Goal: Information Seeking & Learning: Understand process/instructions

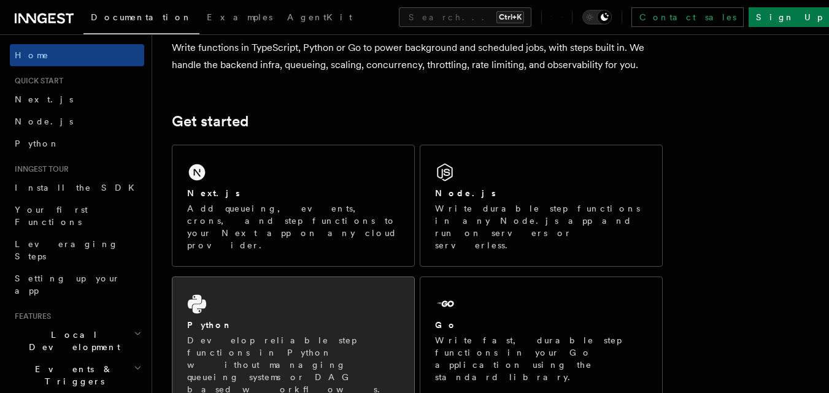
scroll to position [112, 0]
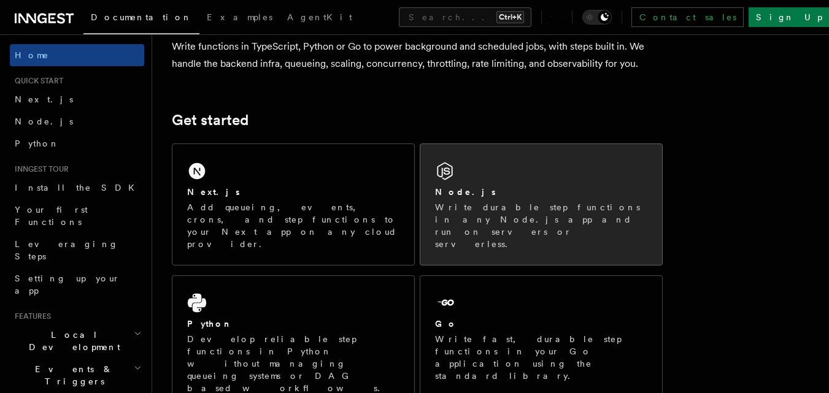
click at [492, 196] on div "Node.js" at bounding box center [541, 192] width 212 height 13
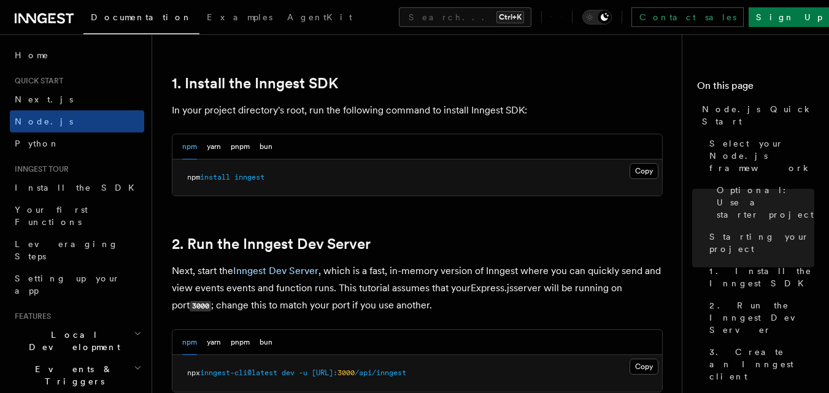
scroll to position [776, 0]
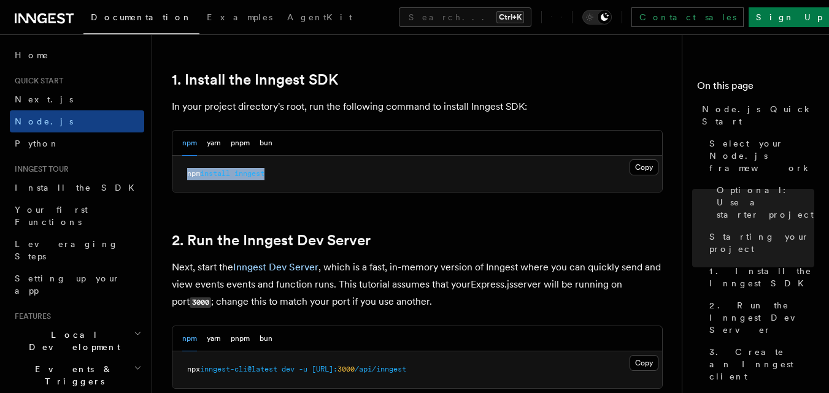
drag, startPoint x: 187, startPoint y: 174, endPoint x: 282, endPoint y: 180, distance: 95.3
click at [282, 180] on pre "npm install inngest" at bounding box center [417, 174] width 490 height 37
copy span "npm install inngest"
click at [376, 182] on pre "npm install inngest" at bounding box center [417, 174] width 490 height 37
drag, startPoint x: 188, startPoint y: 171, endPoint x: 267, endPoint y: 179, distance: 79.5
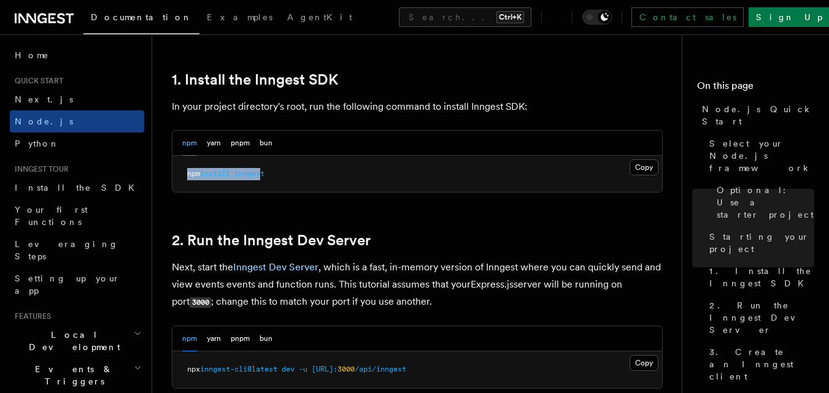
click at [267, 179] on pre "npm install inngest" at bounding box center [417, 174] width 490 height 37
copy span "npm install inngest"
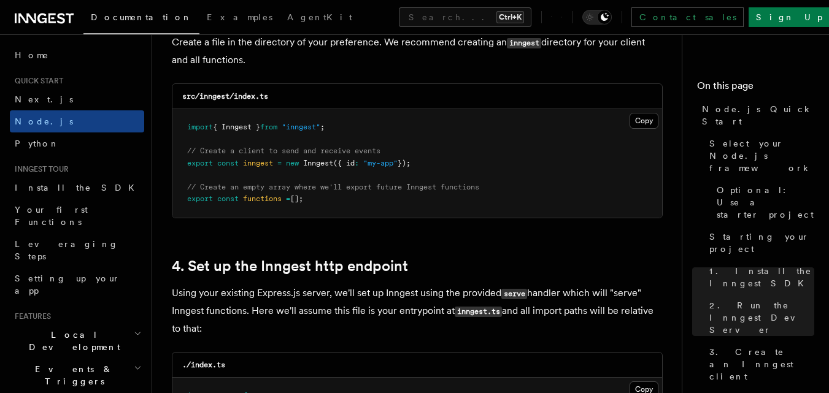
scroll to position [1541, 0]
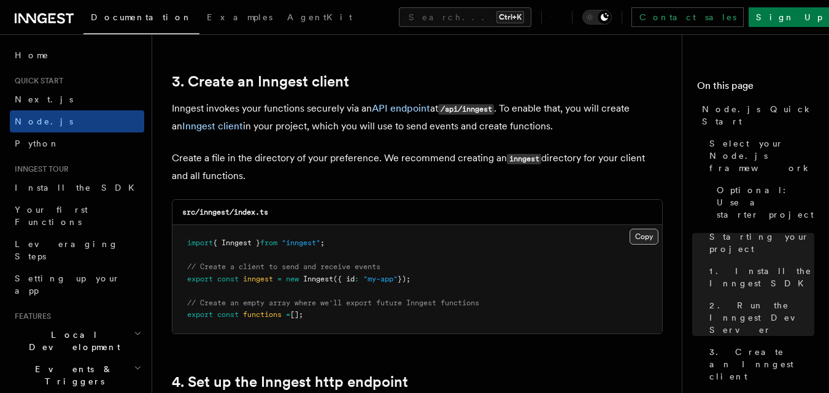
click at [640, 239] on button "Copy Copied" at bounding box center [644, 237] width 29 height 16
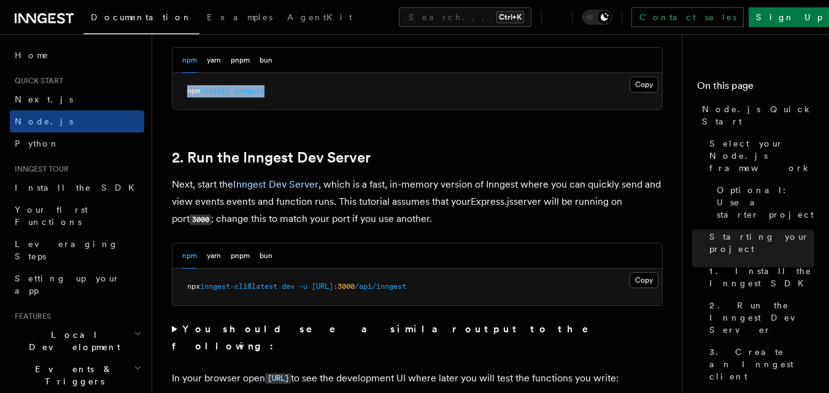
scroll to position [848, 0]
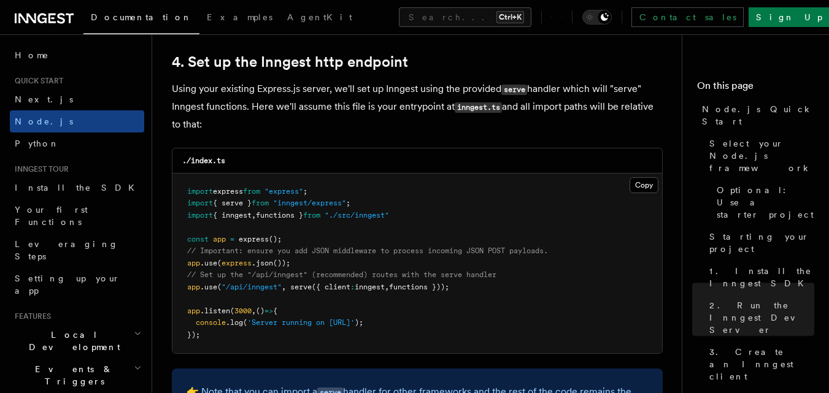
scroll to position [1862, 0]
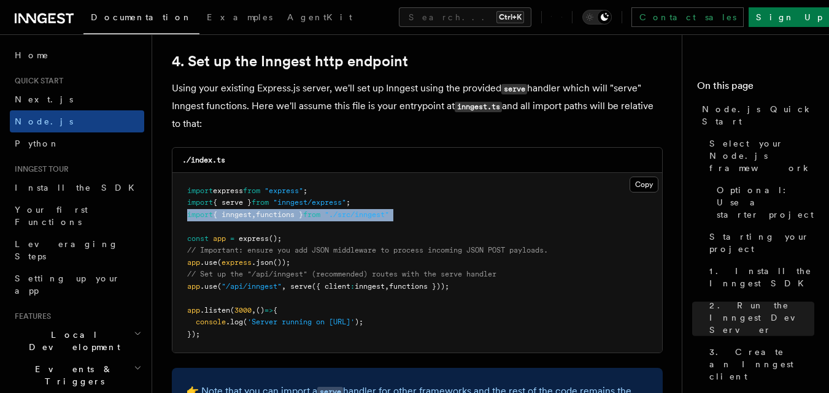
drag, startPoint x: 187, startPoint y: 215, endPoint x: 408, endPoint y: 225, distance: 221.8
click at [408, 225] on pre "import express from "express" ; import { serve } from "inngest/express" ; impor…" at bounding box center [417, 263] width 490 height 180
copy code "import { inngest , functions } from "./src/inngest""
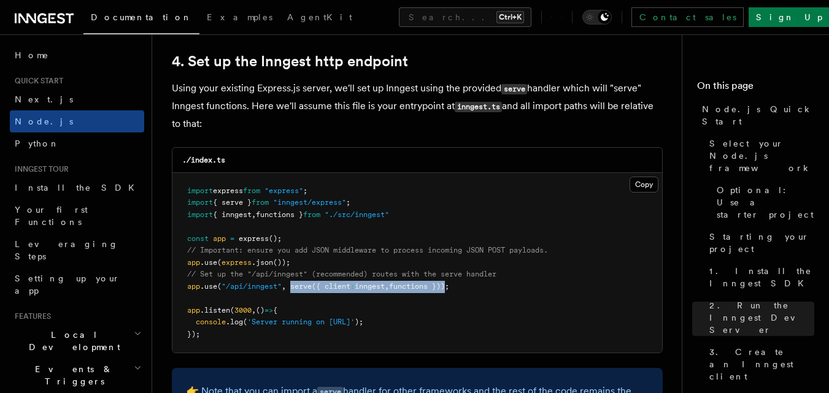
drag, startPoint x: 289, startPoint y: 287, endPoint x: 449, endPoint y: 286, distance: 159.6
click at [449, 286] on span "app .use ( "/api/inngest" , serve ({ client : inngest , functions }));" at bounding box center [318, 286] width 262 height 9
copy span "serve ({ client : inngest , functions })"
click at [497, 122] on p "Using your existing Express.js server, we'll set up Inngest using the provided …" at bounding box center [417, 106] width 491 height 53
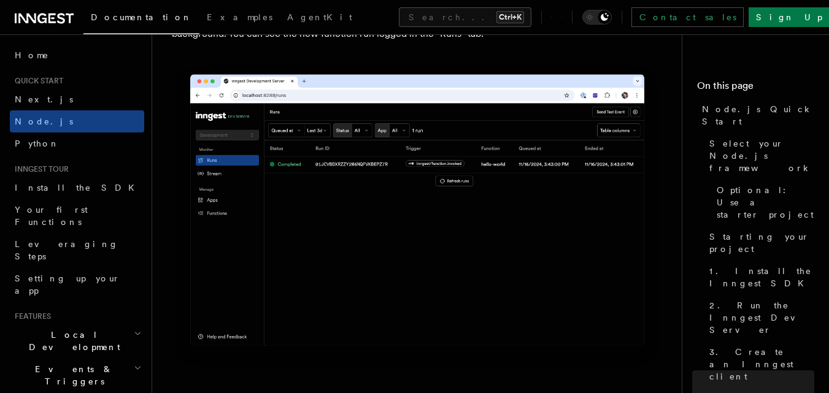
scroll to position [4484, 0]
